Goal: Check status: Check status

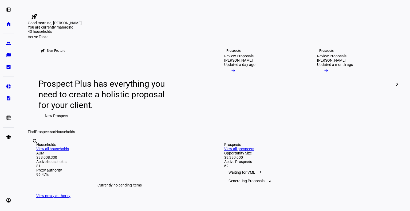
click at [6, 59] on link "folder_copy Households" at bounding box center [8, 55] width 11 height 11
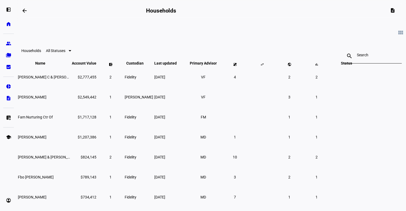
click at [357, 54] on input at bounding box center [372, 55] width 31 height 4
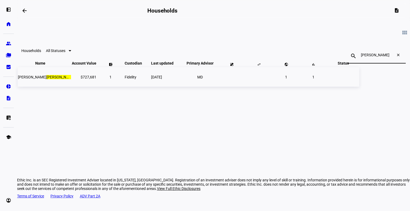
type input "[PERSON_NAME]"
click at [71, 87] on td "[PERSON_NAME]" at bounding box center [44, 77] width 53 height 20
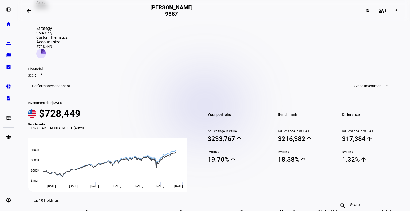
scroll to position [125, 0]
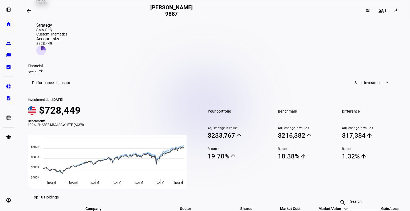
click at [355, 85] on span "Since Investment" at bounding box center [369, 82] width 28 height 11
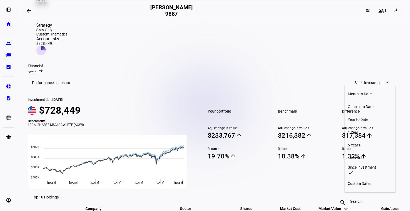
click at [354, 105] on div "Quarter to Date" at bounding box center [370, 107] width 44 height 4
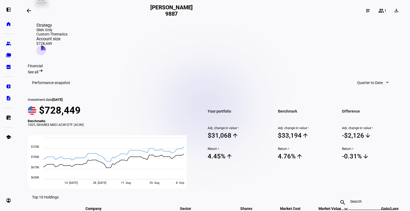
click at [362, 84] on span "Quarter to Date" at bounding box center [371, 82] width 26 height 11
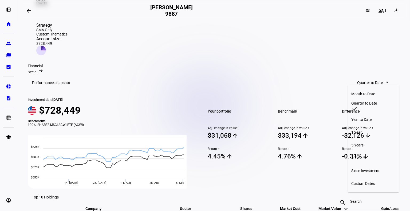
click at [365, 118] on div "Year to Date" at bounding box center [374, 120] width 44 height 4
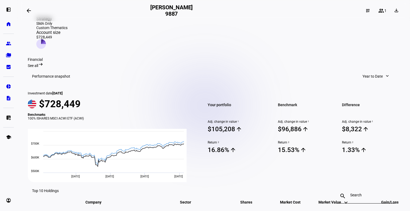
scroll to position [0, 0]
